Goal: Find specific page/section: Find specific page/section

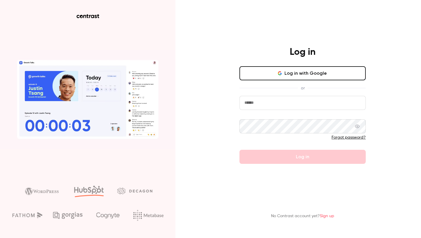
click at [260, 98] on input "email" at bounding box center [303, 103] width 126 height 14
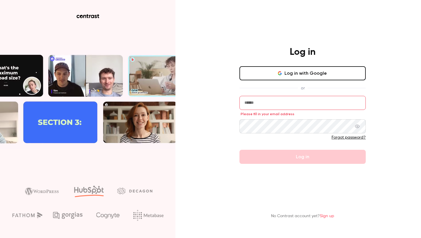
type input "**********"
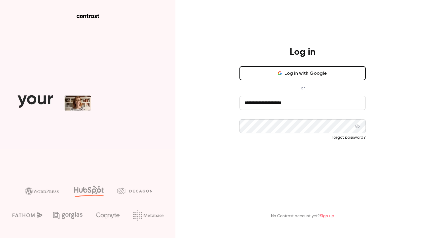
click at [270, 157] on button "Log in" at bounding box center [303, 156] width 126 height 14
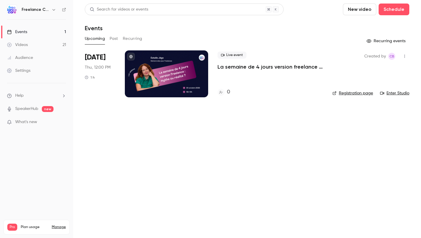
click at [38, 59] on link "Audience" at bounding box center [36, 57] width 73 height 13
